Goal: Task Accomplishment & Management: Use online tool/utility

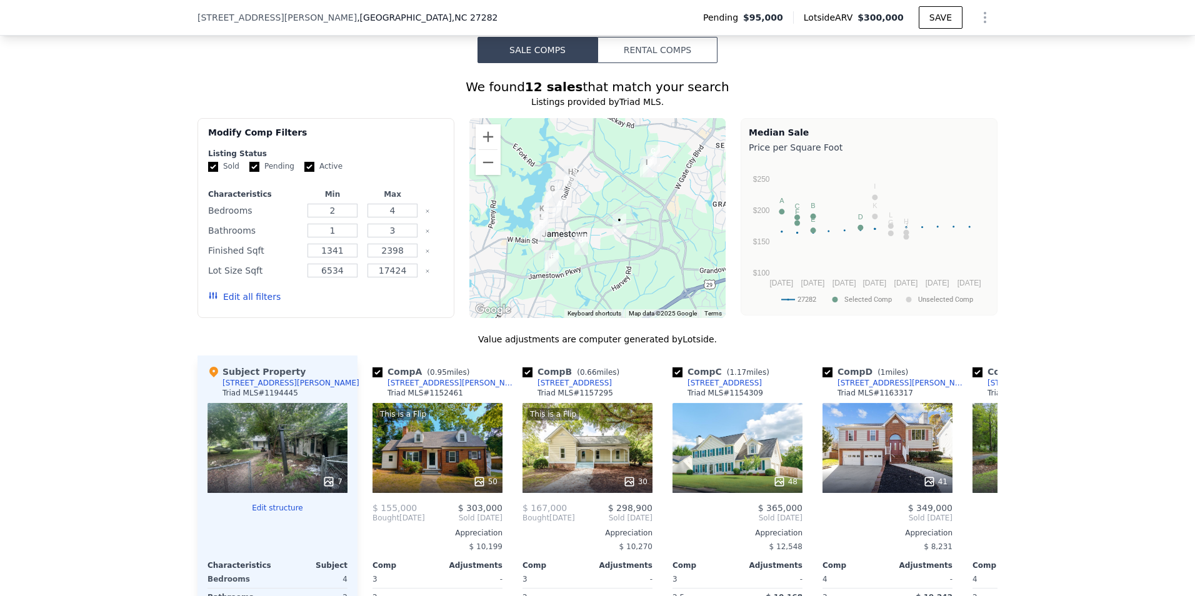
scroll to position [989, 0]
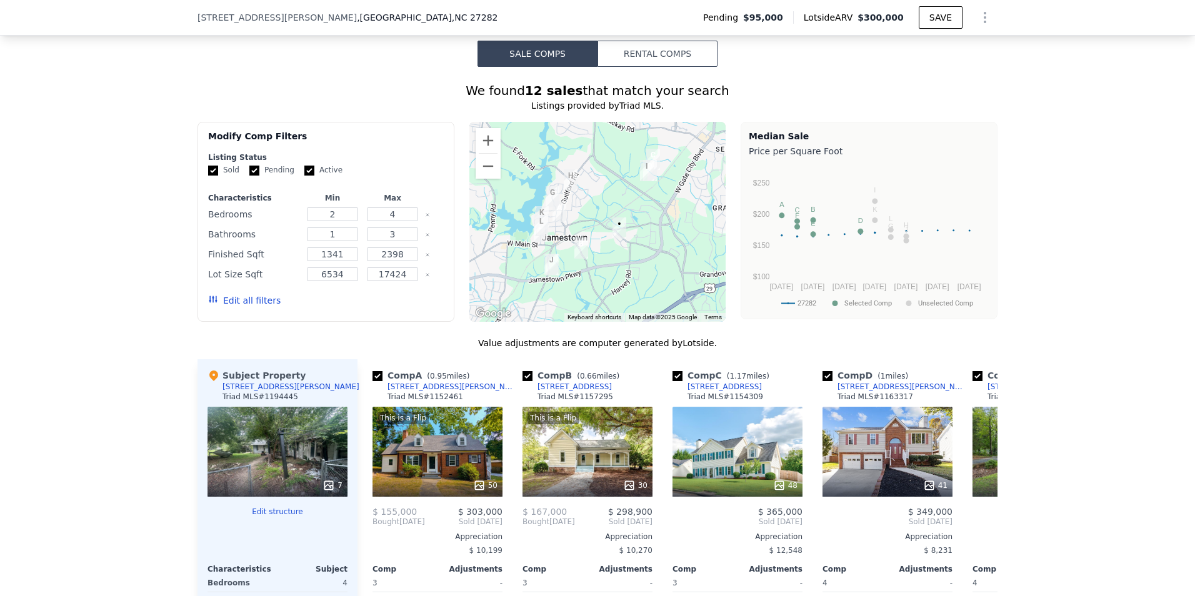
click at [304, 176] on input "Active" at bounding box center [309, 171] width 10 height 10
checkbox input "false"
click at [249, 176] on input "Pending" at bounding box center [254, 171] width 10 height 10
checkbox input "false"
click at [399, 309] on button "Update Search" at bounding box center [396, 301] width 94 height 18
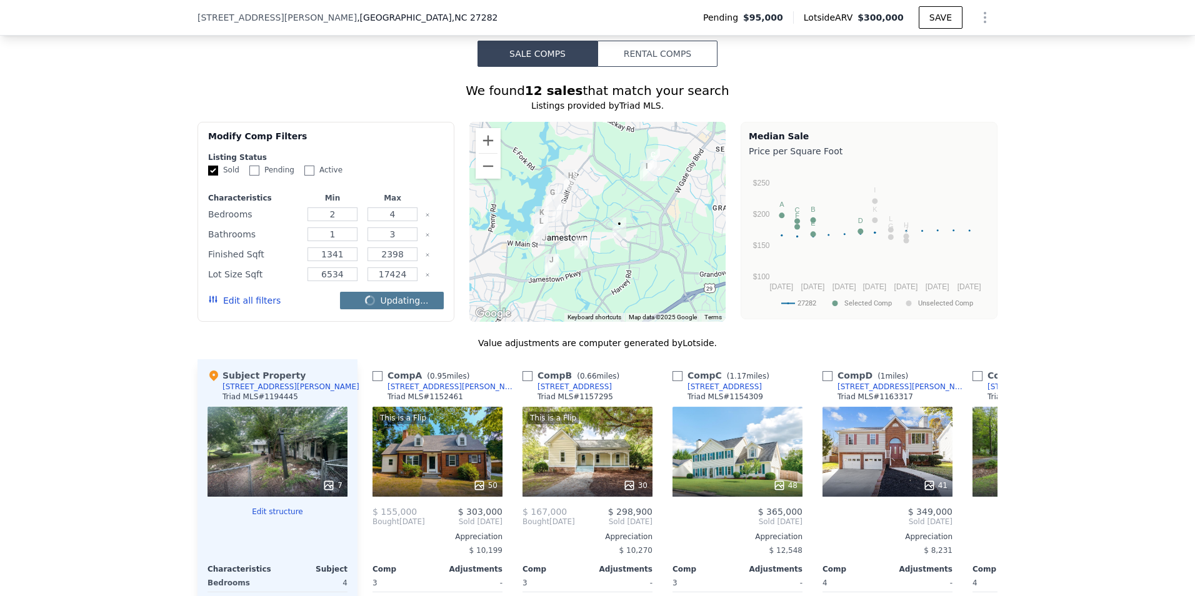
checkbox input "false"
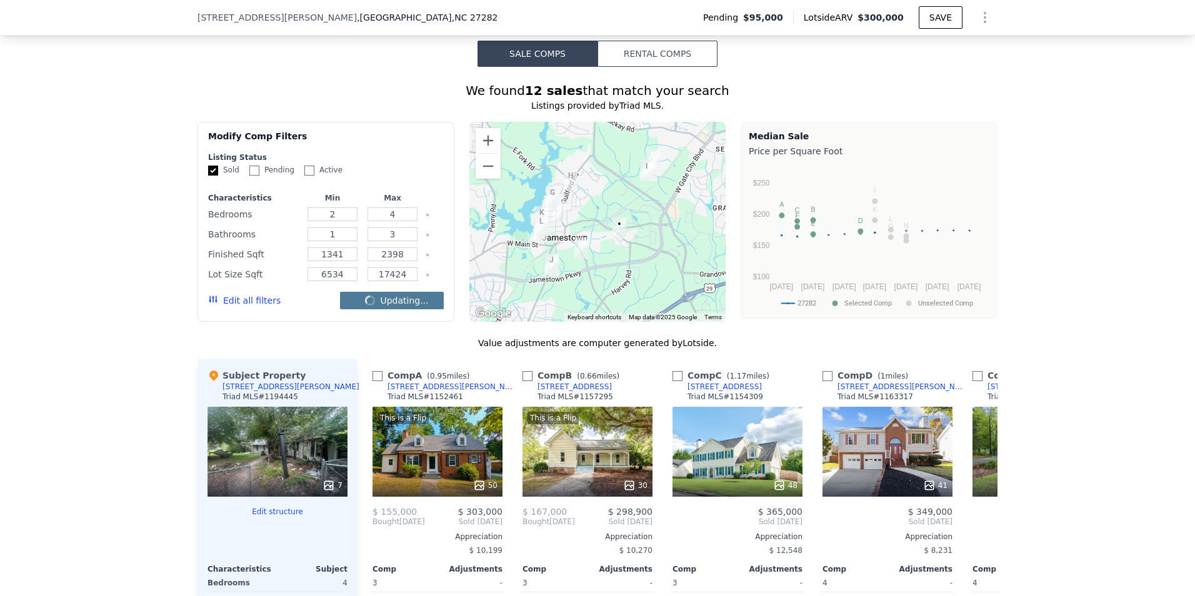
checkbox input "false"
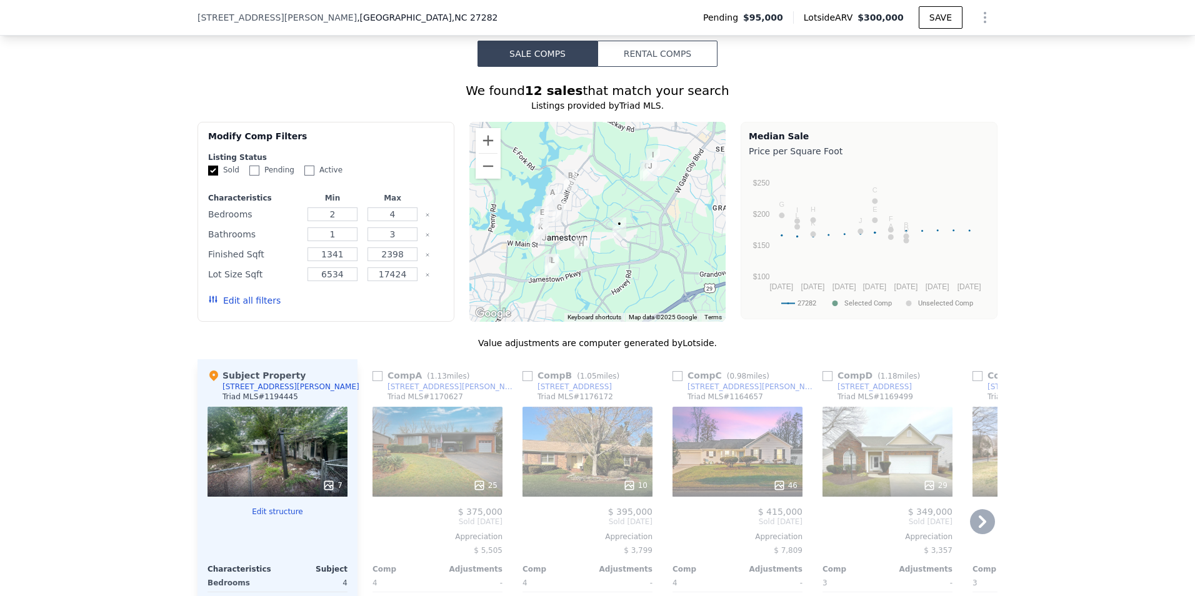
click at [985, 531] on icon at bounding box center [982, 522] width 25 height 25
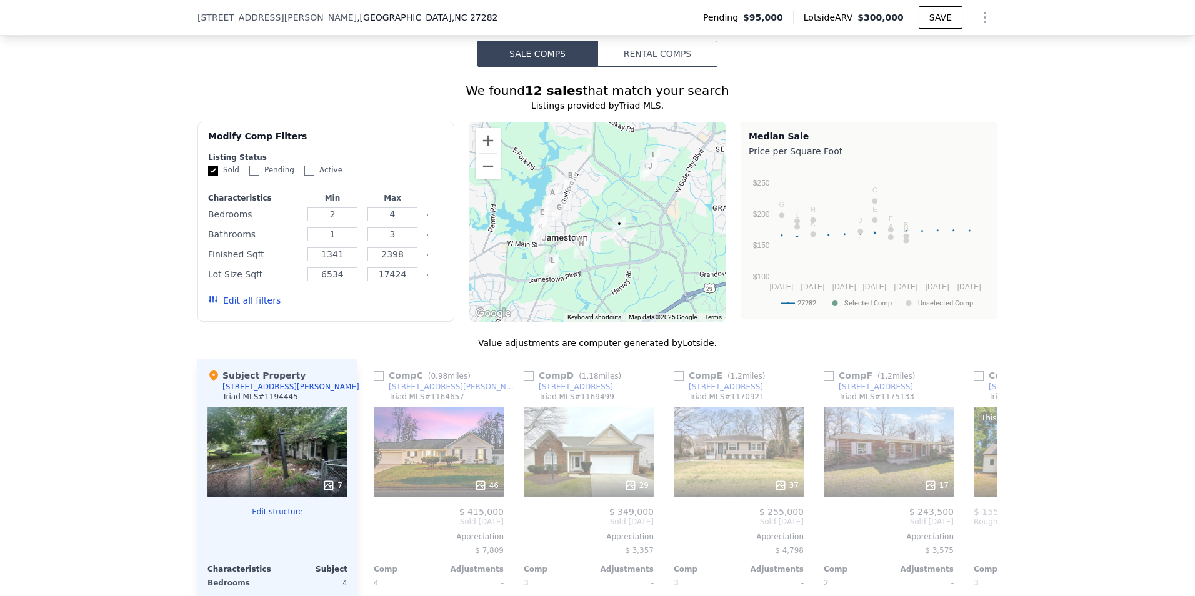
scroll to position [0, 300]
click at [985, 531] on icon at bounding box center [982, 522] width 25 height 25
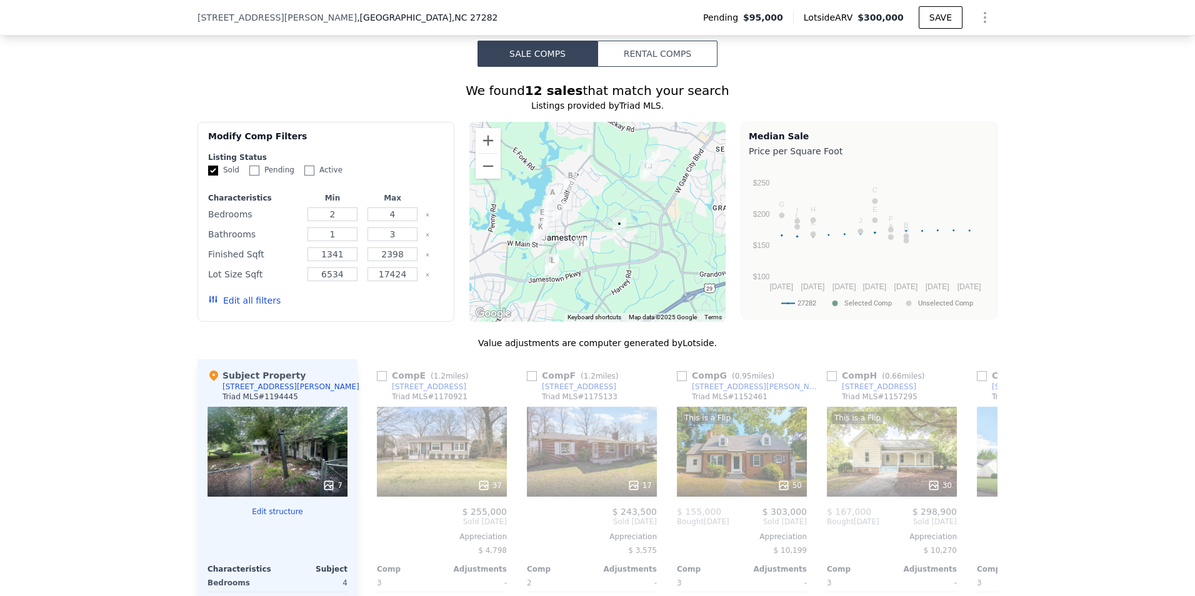
scroll to position [0, 600]
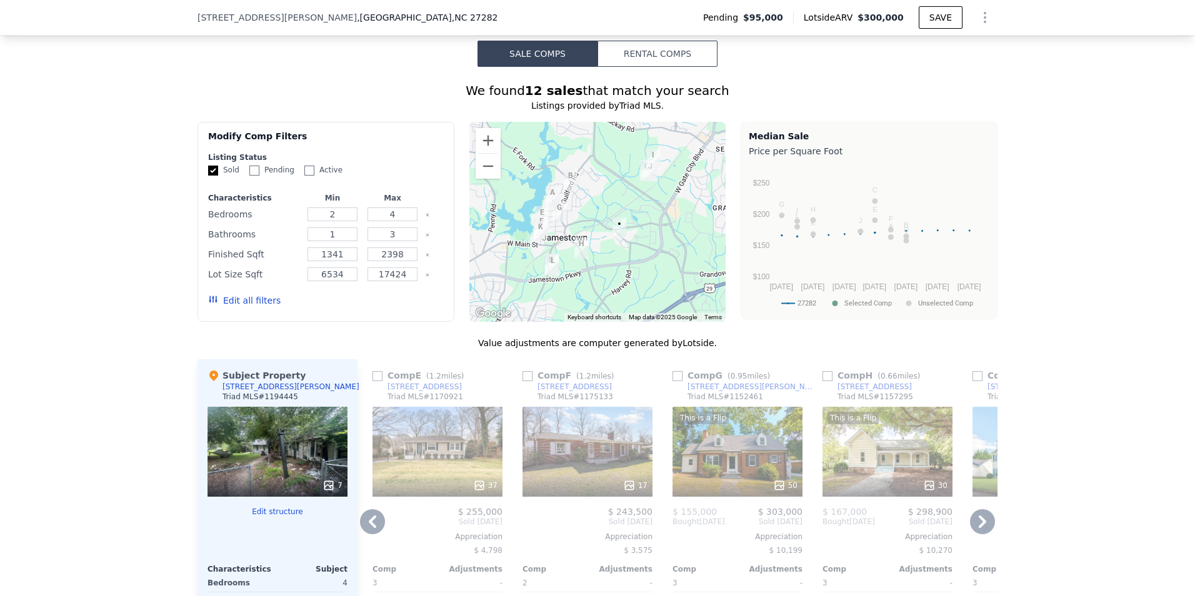
click at [985, 531] on icon at bounding box center [982, 522] width 25 height 25
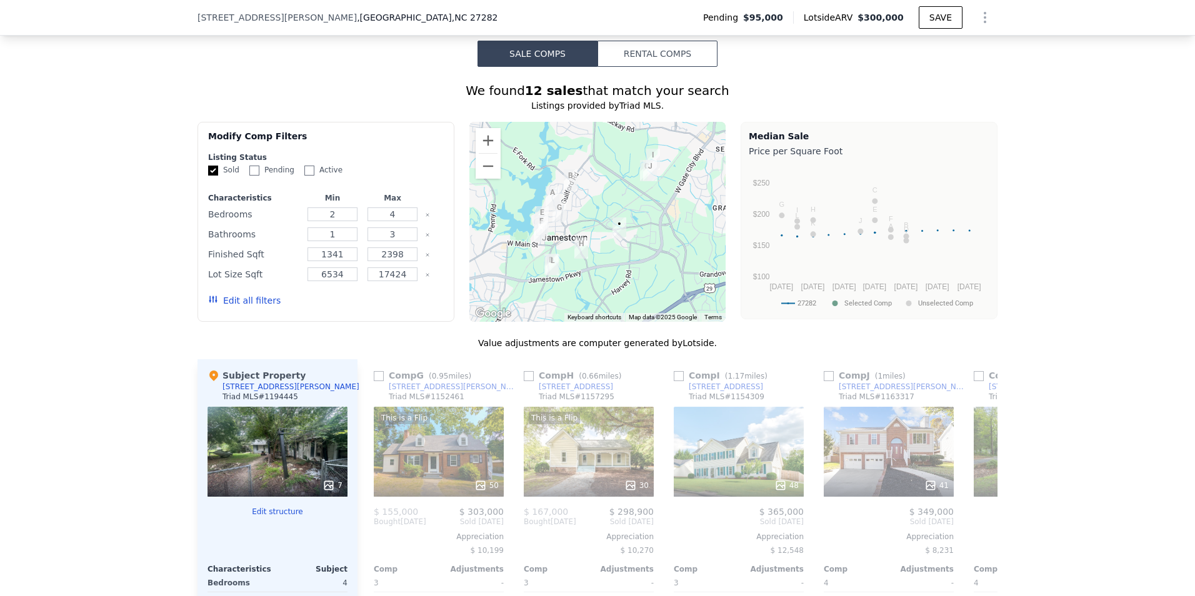
scroll to position [0, 900]
click at [980, 535] on icon at bounding box center [982, 522] width 25 height 25
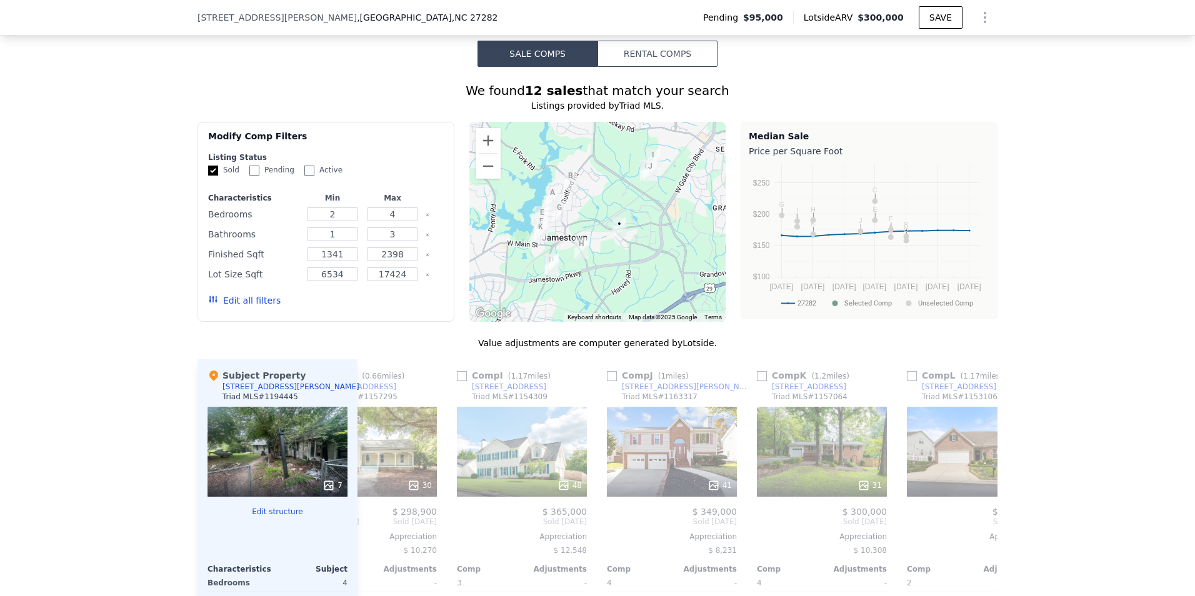
scroll to position [0, 1190]
